Goal: Check status: Check status

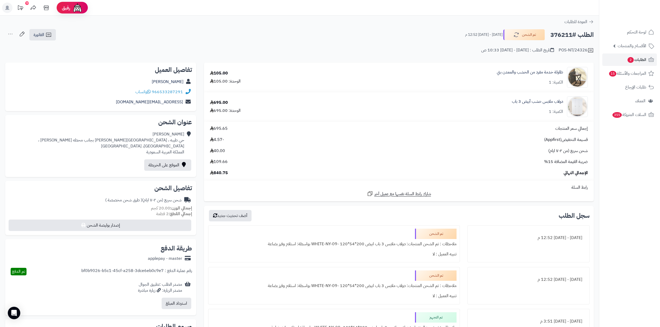
click at [629, 60] on span "2" at bounding box center [630, 60] width 7 height 6
click at [613, 58] on link "الطلبات 2" at bounding box center [629, 60] width 55 height 12
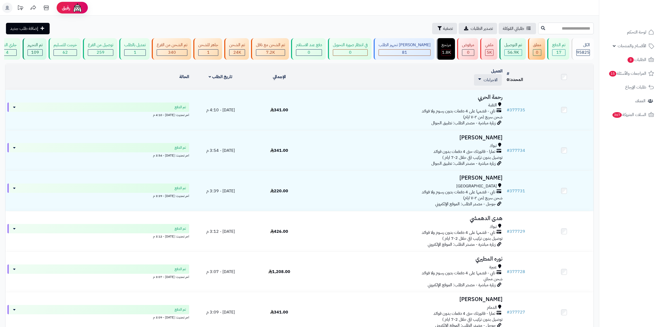
click at [545, 29] on input "text" at bounding box center [566, 29] width 56 height 12
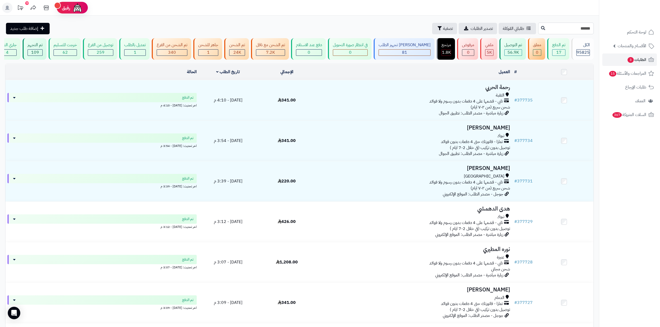
type input "******"
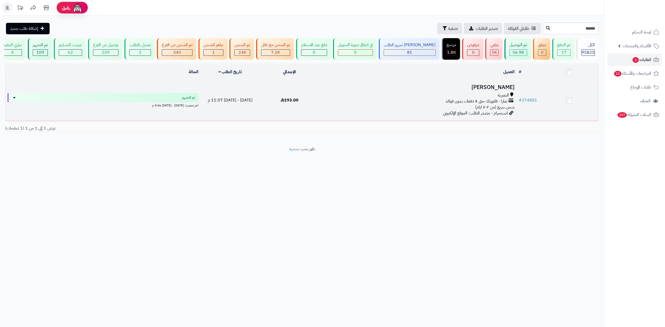
click at [480, 101] on span "تمارا - فاتورتك حتى 4 دفعات بدون فوائد" at bounding box center [477, 102] width 62 height 6
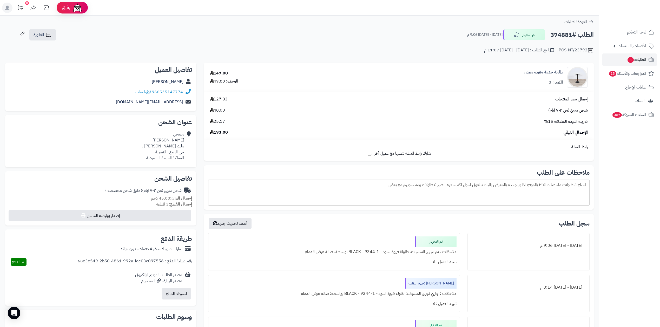
click at [562, 32] on h2 "الطلب #374881" at bounding box center [572, 35] width 43 height 11
copy h2 "374881"
